Goal: Information Seeking & Learning: Learn about a topic

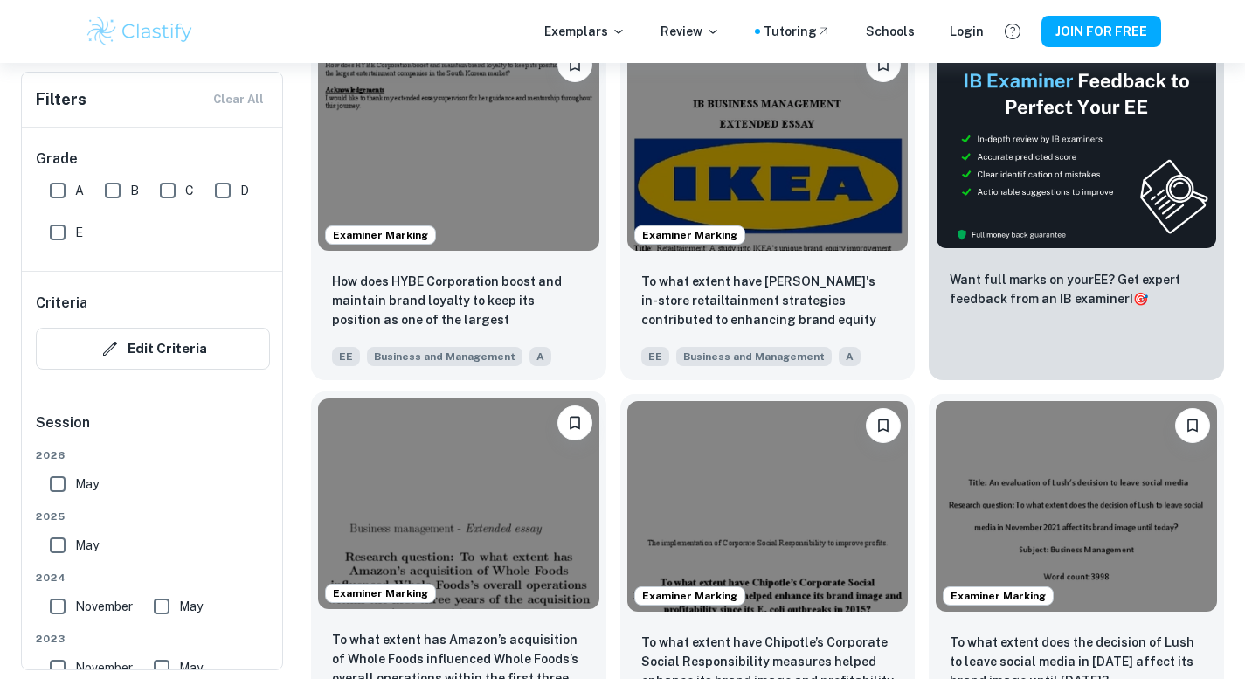
scroll to position [570, 0]
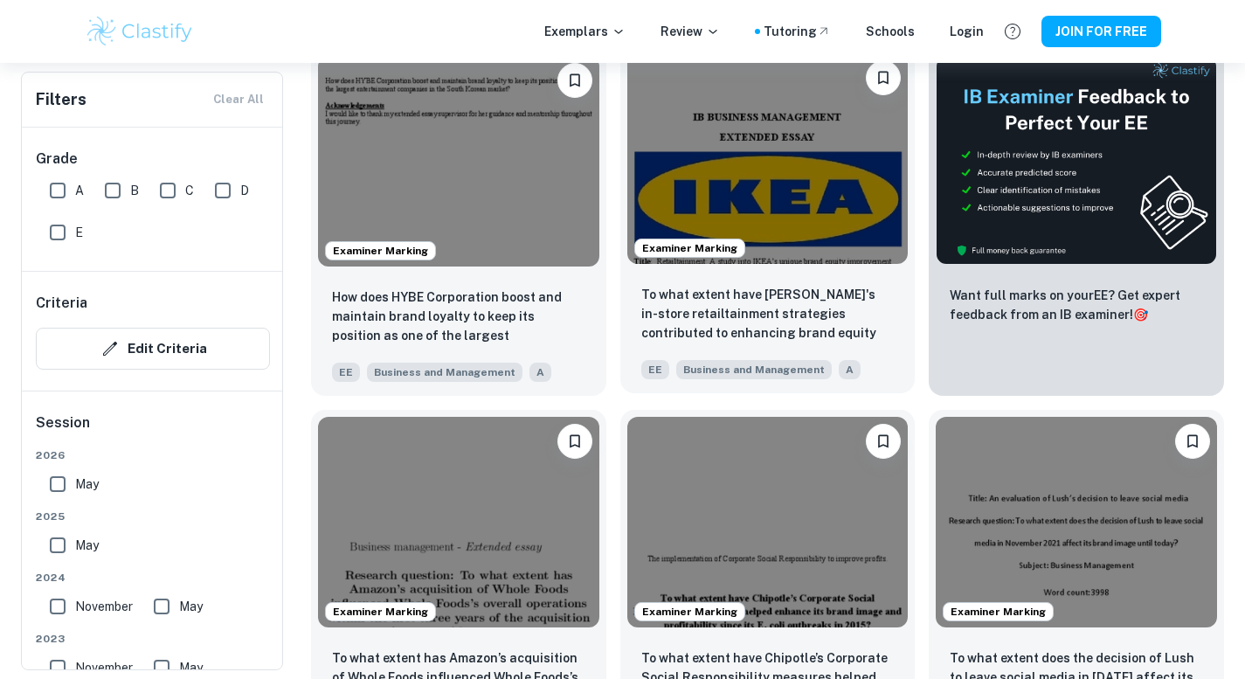
click at [770, 213] on img at bounding box center [767, 158] width 281 height 211
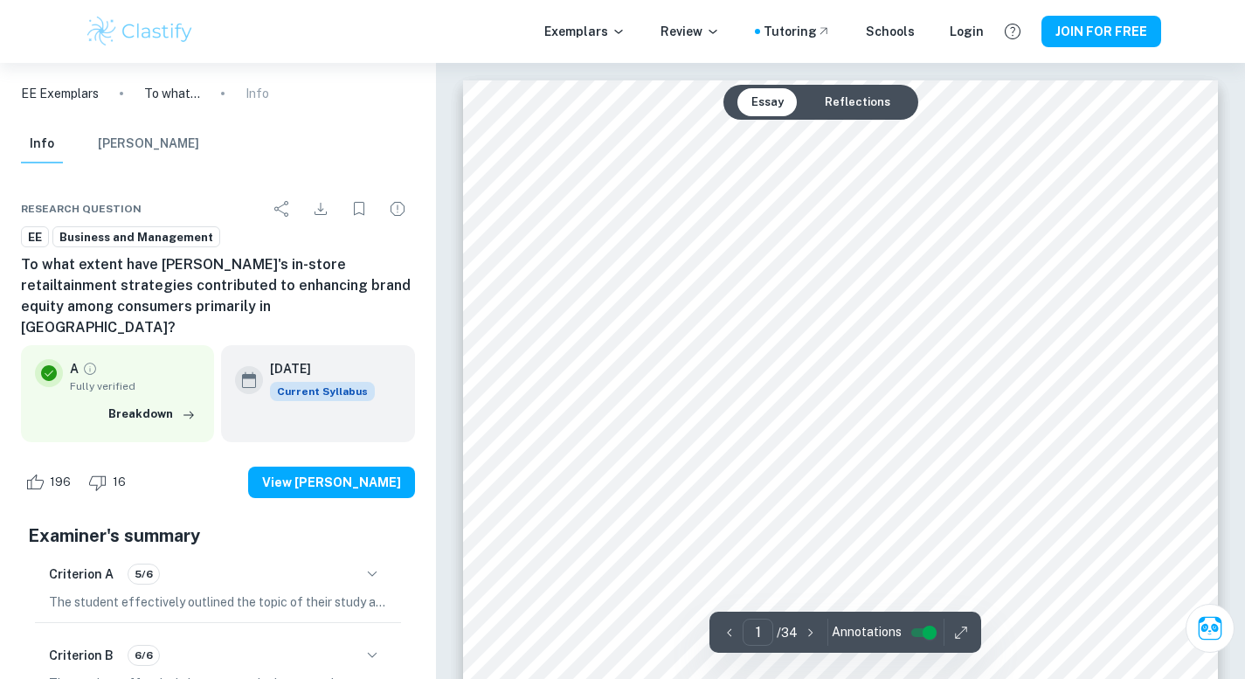
click at [864, 100] on button "Reflections" at bounding box center [857, 102] width 93 height 28
click at [773, 101] on button "Essay" at bounding box center [767, 102] width 60 height 28
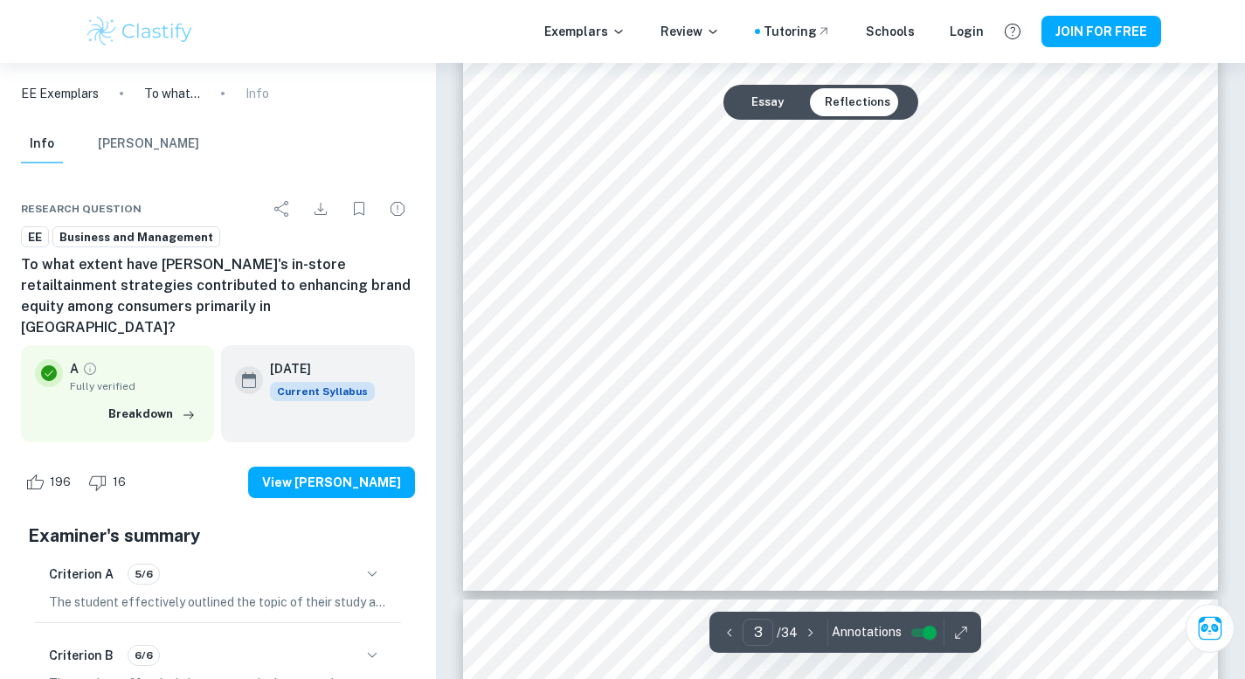
scroll to position [2952, 0]
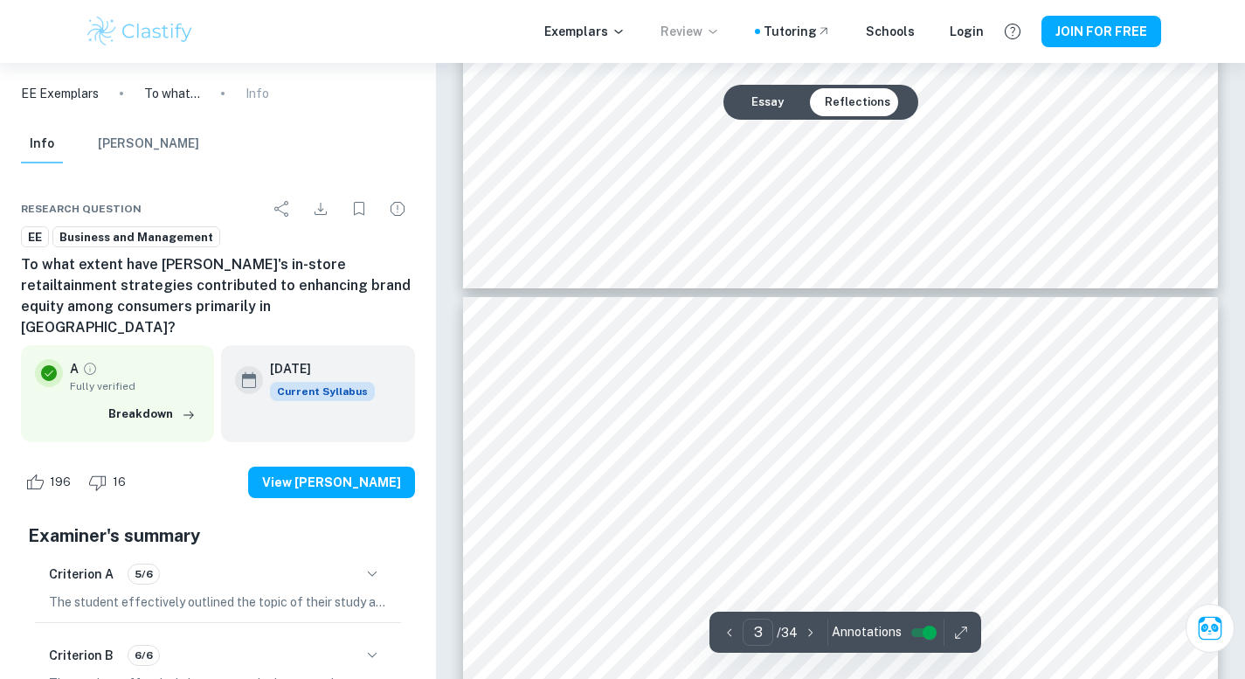
type input "4"
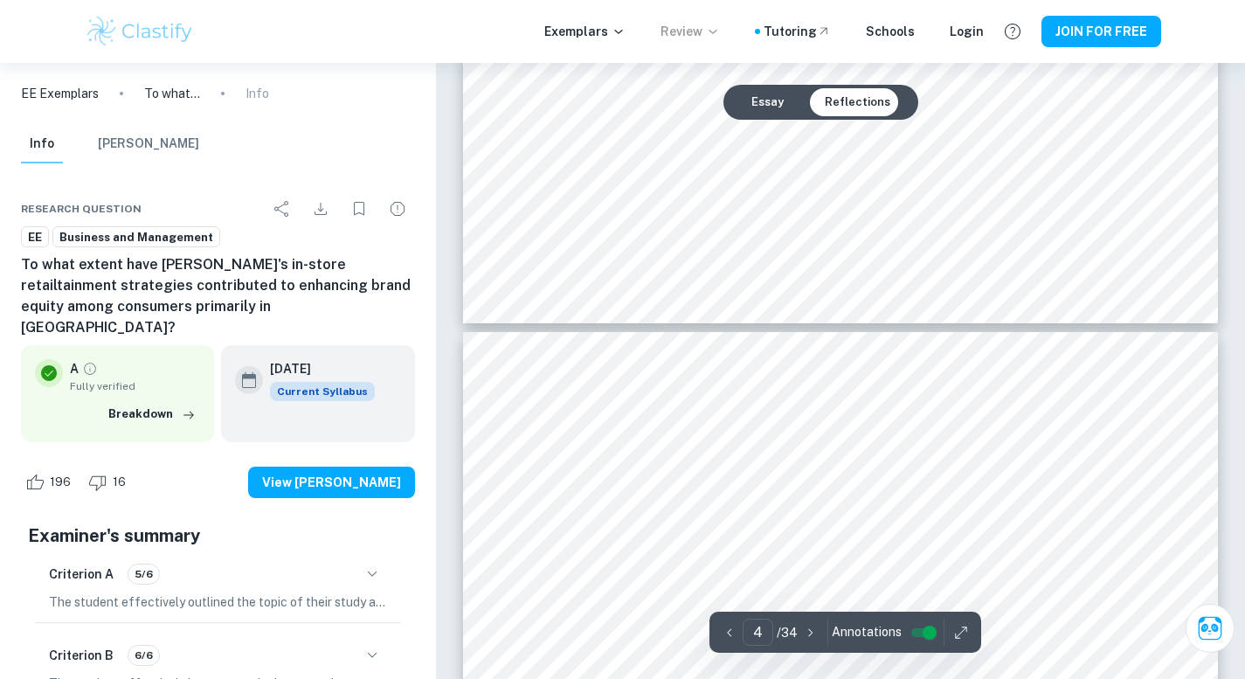
scroll to position [3208, 0]
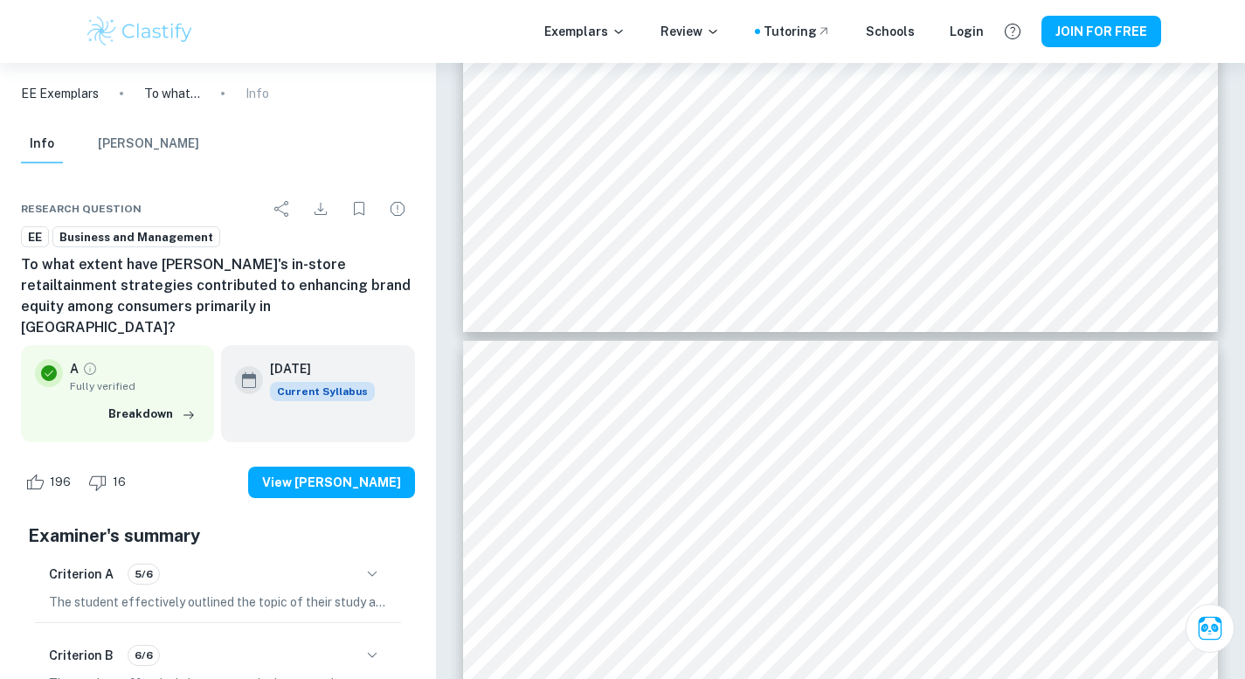
click at [120, 147] on button "[PERSON_NAME]" at bounding box center [148, 144] width 101 height 38
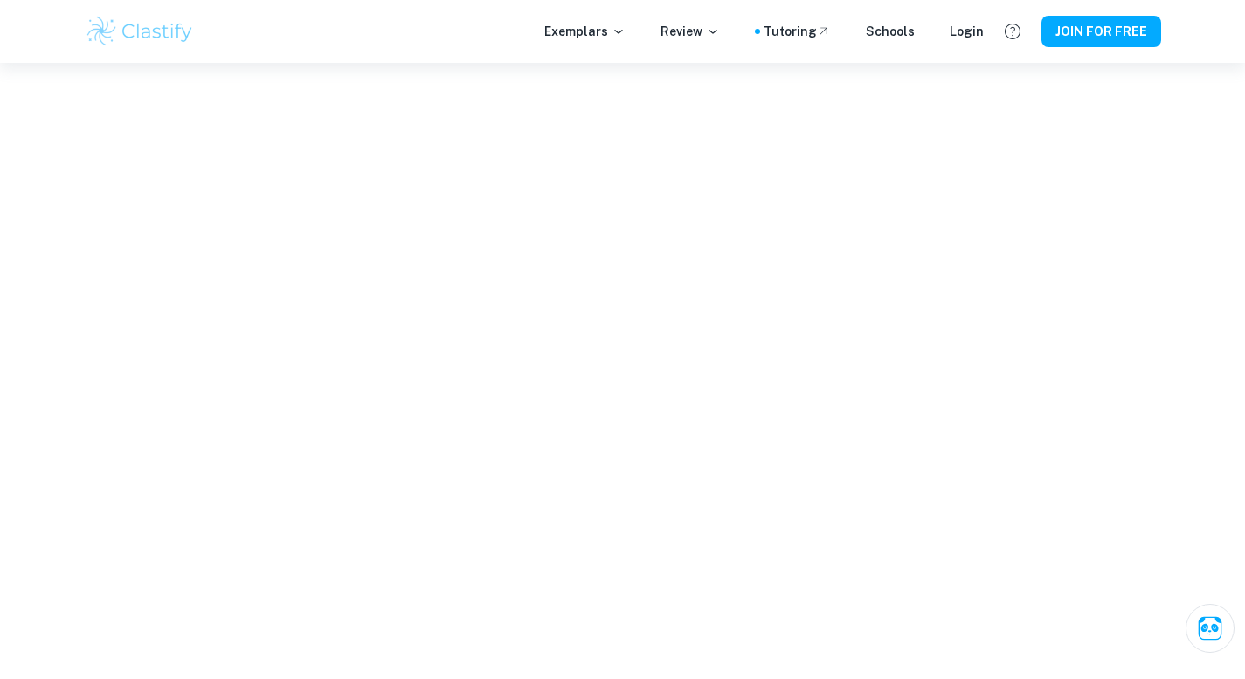
scroll to position [2388, 0]
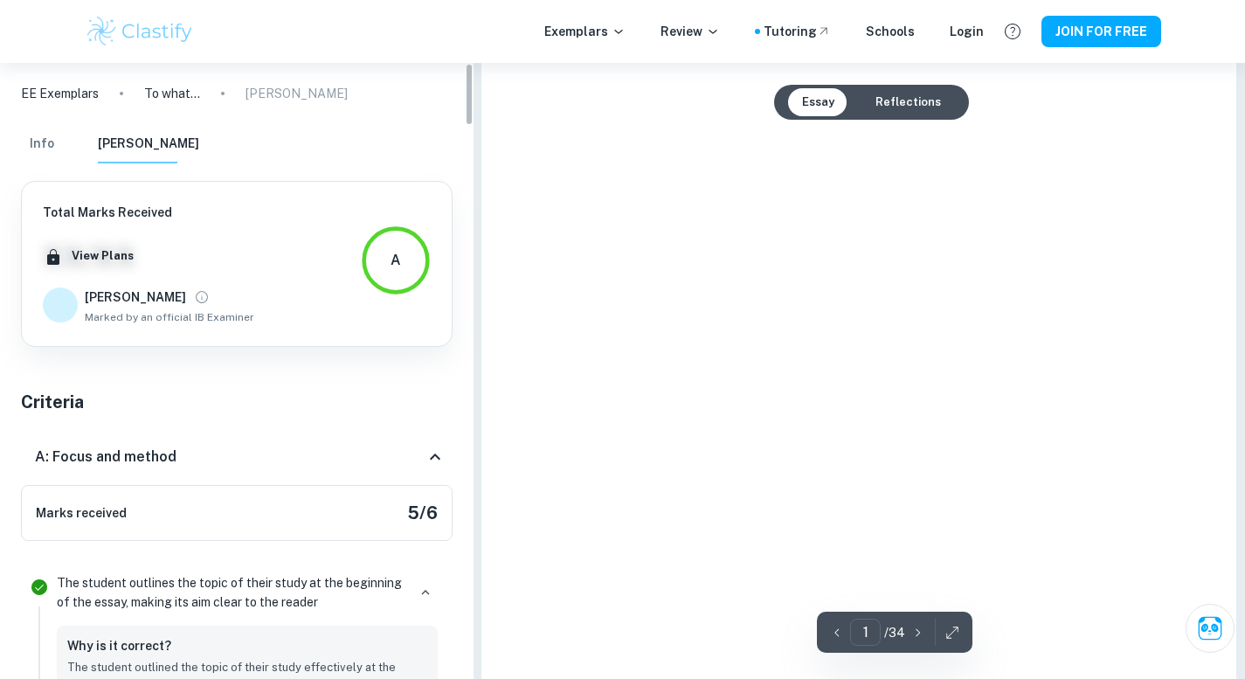
type input "3"
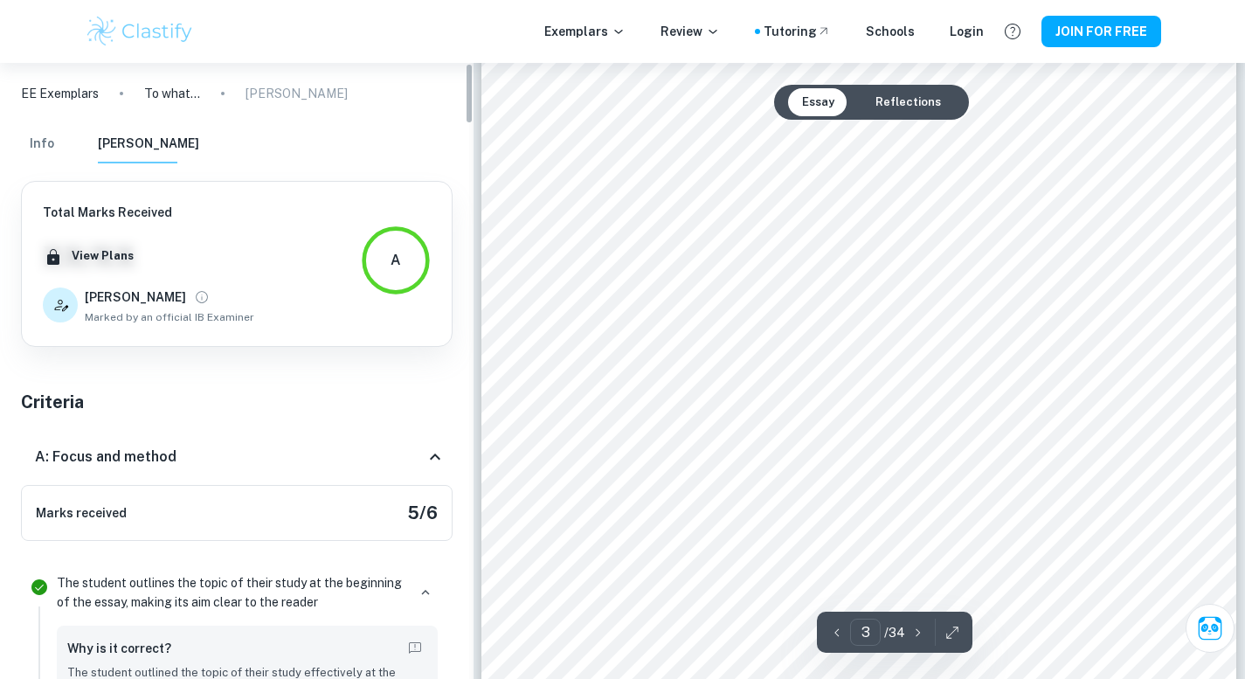
click at [43, 144] on button "Info" at bounding box center [42, 144] width 42 height 38
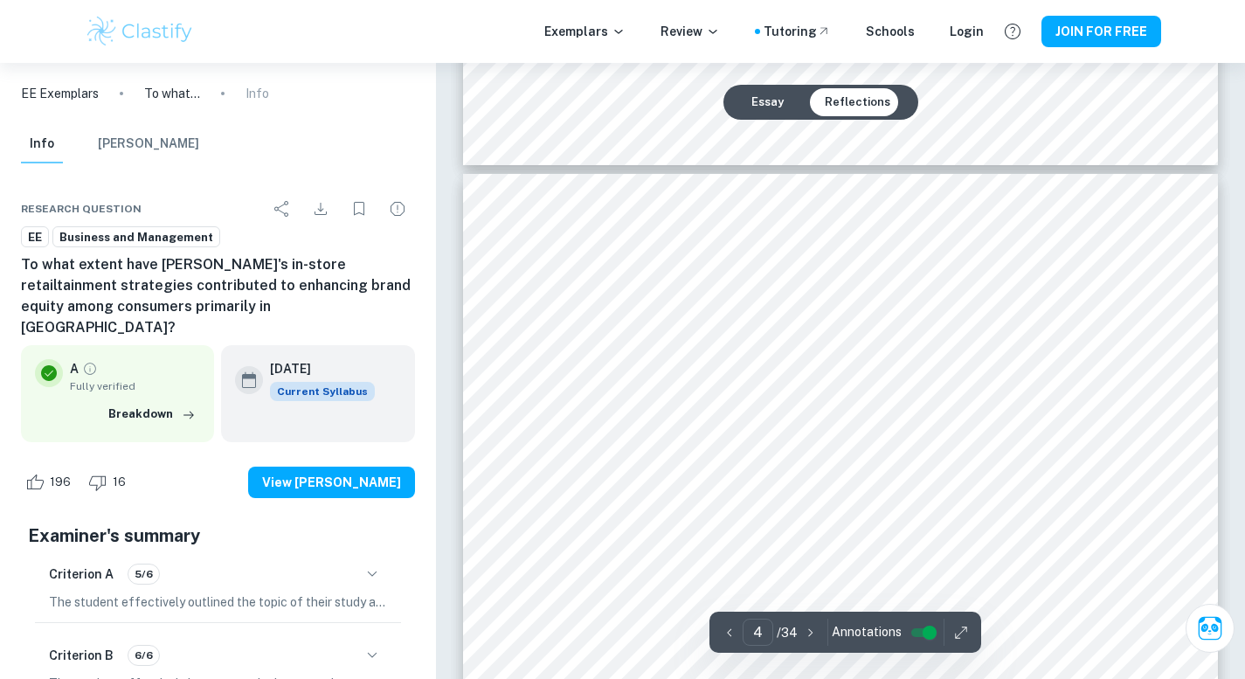
scroll to position [3796, 0]
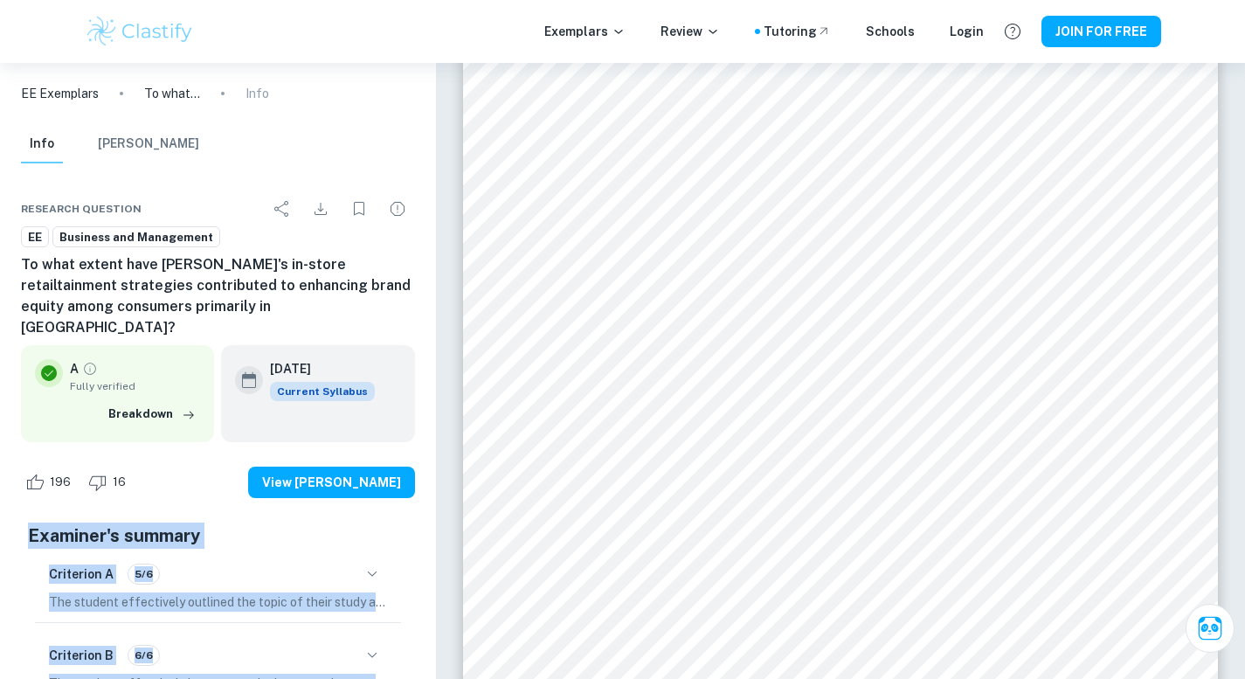
drag, startPoint x: 436, startPoint y: 449, endPoint x: 393, endPoint y: 432, distance: 46.2
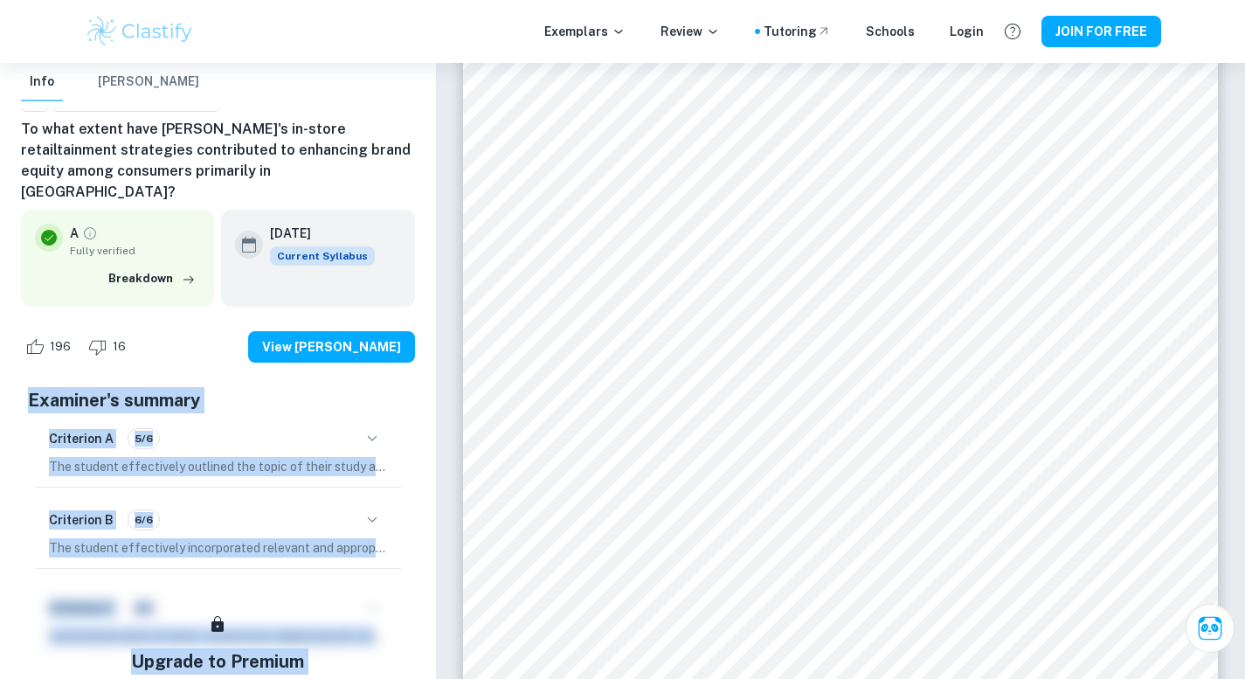
scroll to position [311, 0]
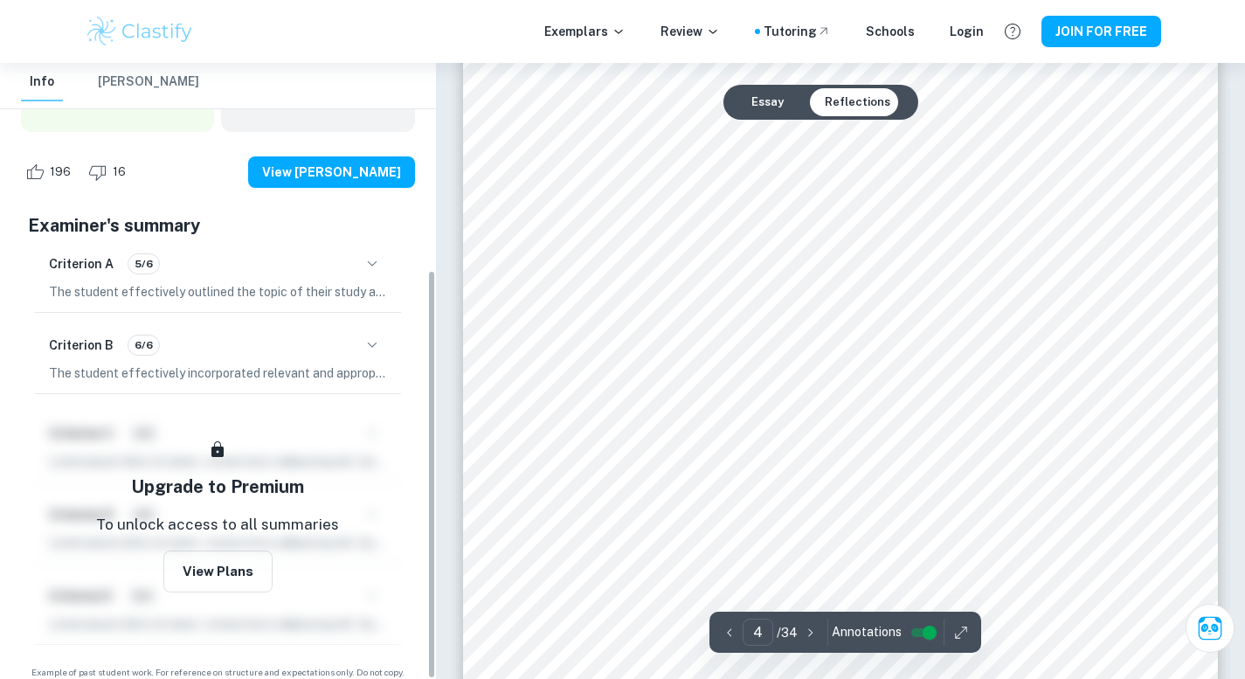
click at [420, 454] on div "Research question EE Business and Management To what extent have IKEA's in-stor…" at bounding box center [218, 280] width 436 height 840
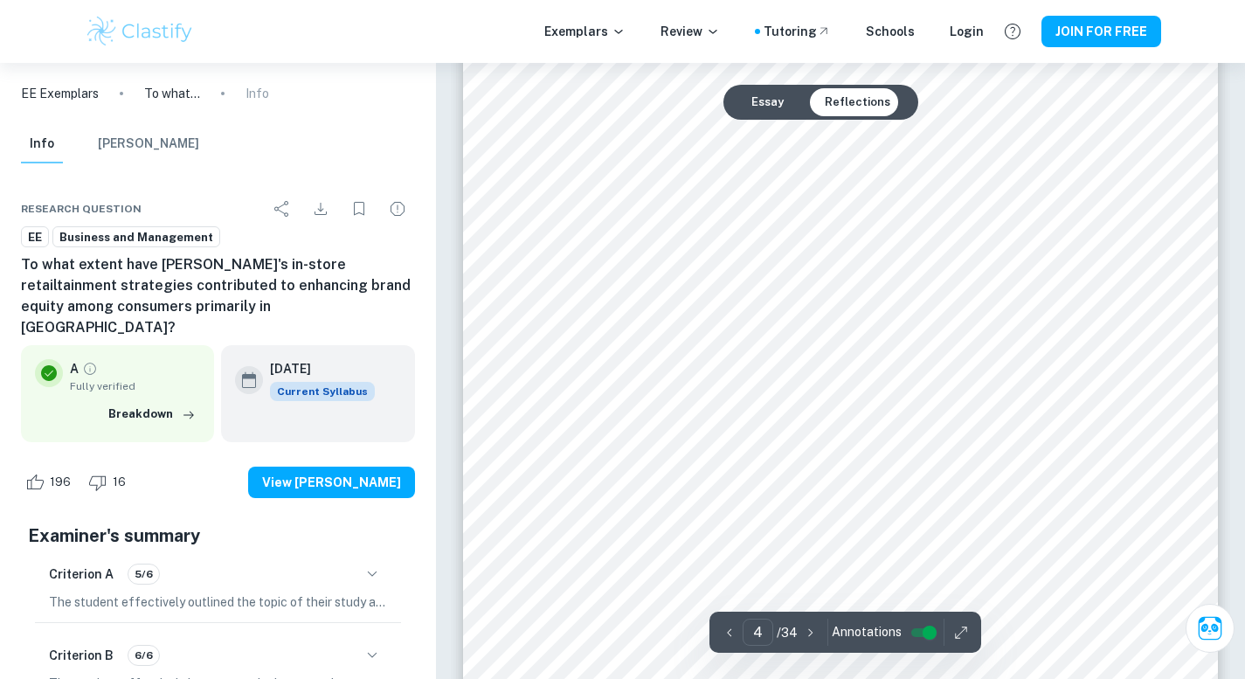
scroll to position [3626, 0]
click at [841, 108] on button "Reflections" at bounding box center [857, 102] width 93 height 28
click at [777, 97] on button "Essay" at bounding box center [767, 102] width 60 height 28
click at [836, 107] on button "Reflections" at bounding box center [857, 102] width 93 height 28
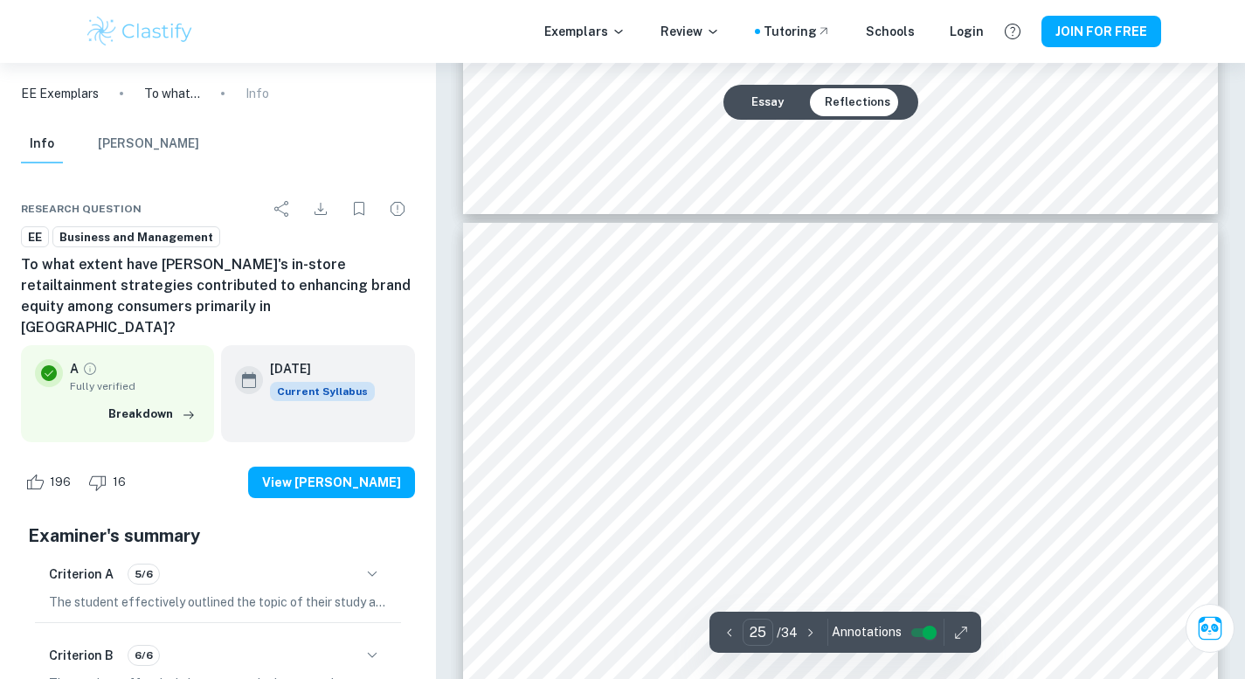
scroll to position [26260, 0]
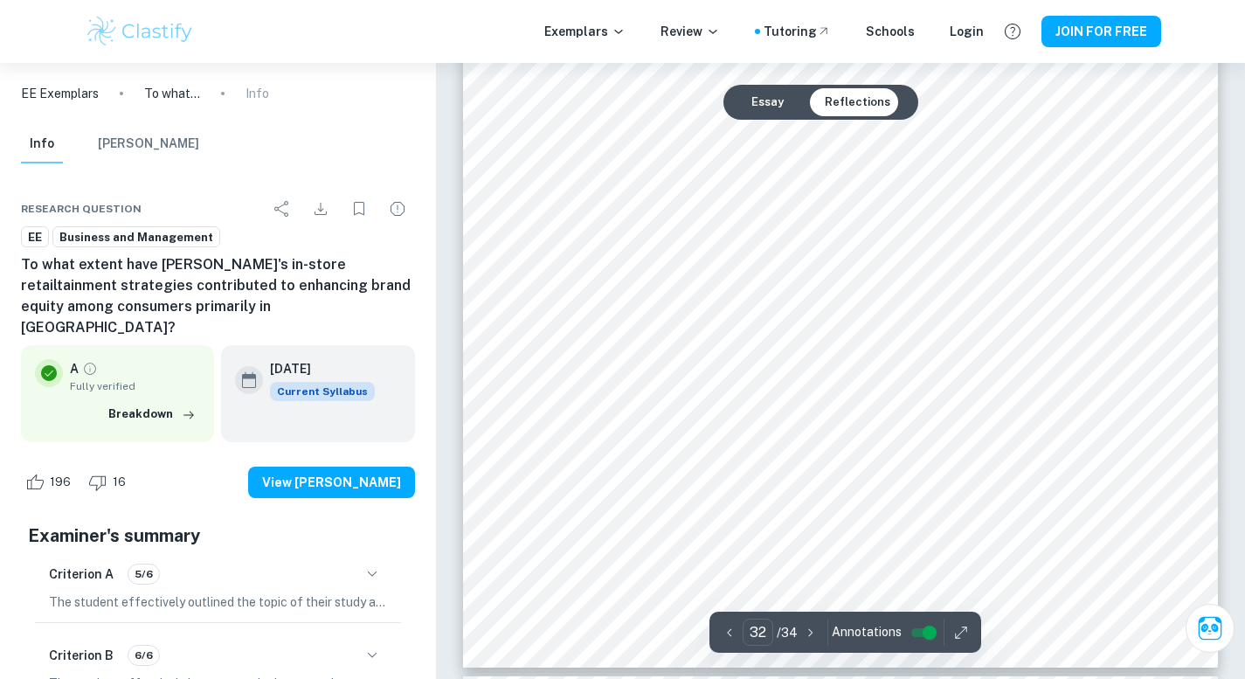
type input "33"
